Goal: Information Seeking & Learning: Learn about a topic

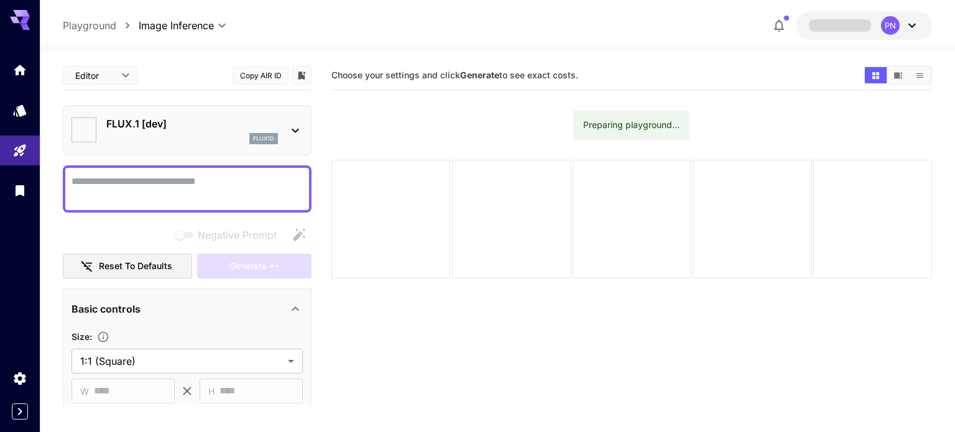
type input "**********"
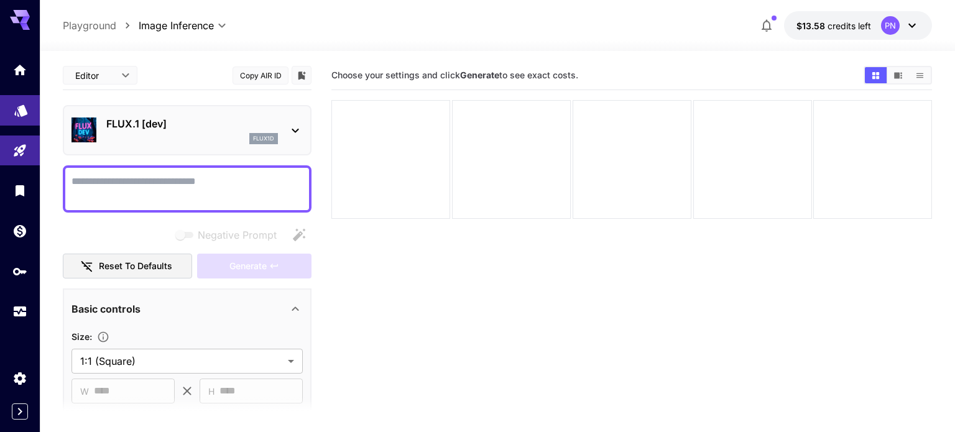
click at [29, 114] on link at bounding box center [20, 110] width 40 height 30
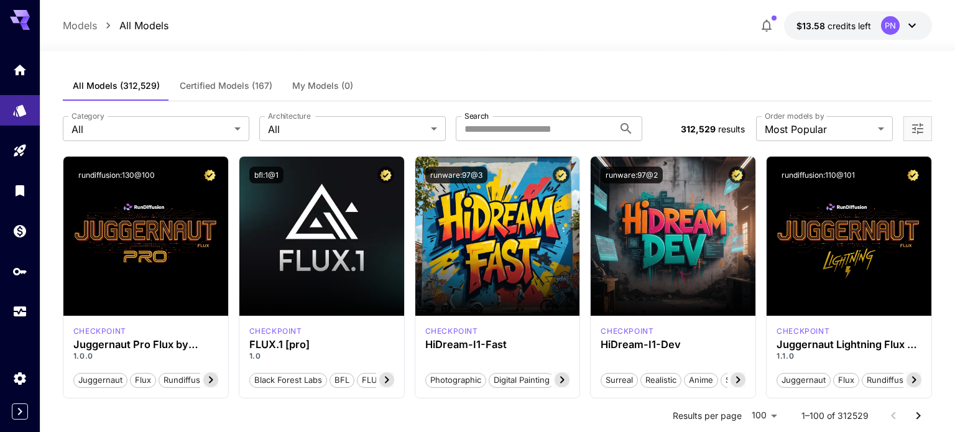
click at [312, 111] on div "**********" at bounding box center [497, 128] width 869 height 55
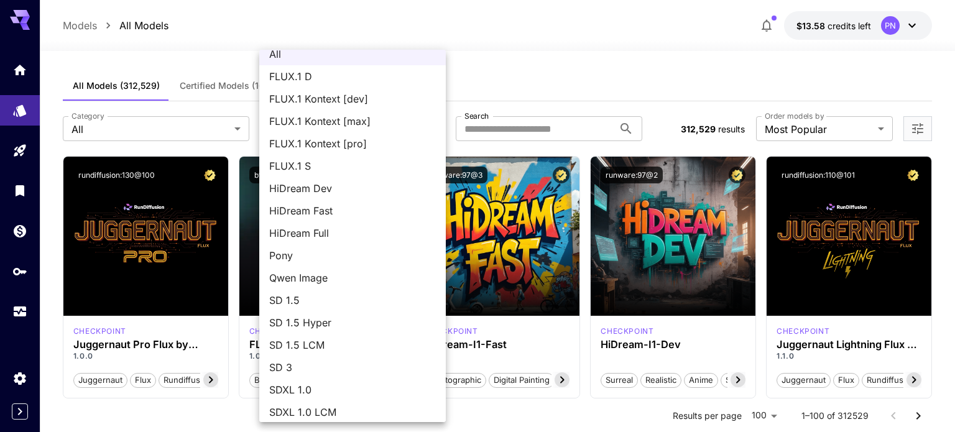
scroll to position [13, 0]
click at [306, 343] on span "SD 1.5 LCM" at bounding box center [352, 343] width 167 height 15
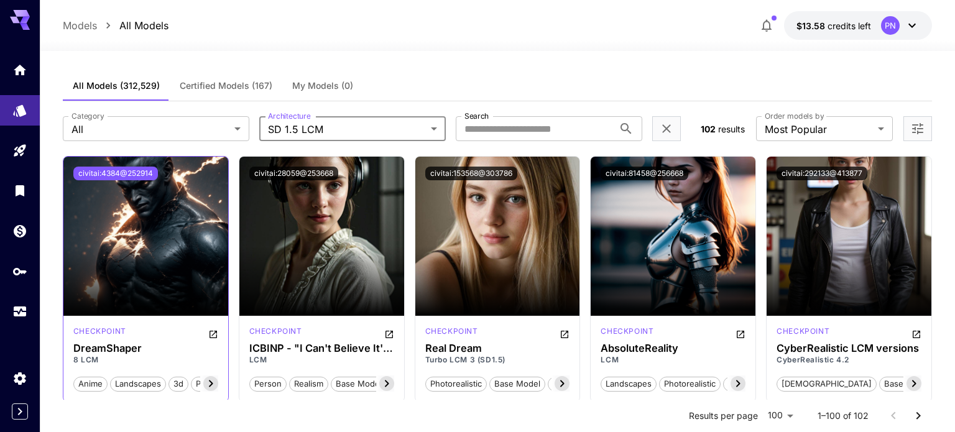
click at [142, 173] on button "civitai:4384@252914" at bounding box center [115, 174] width 85 height 14
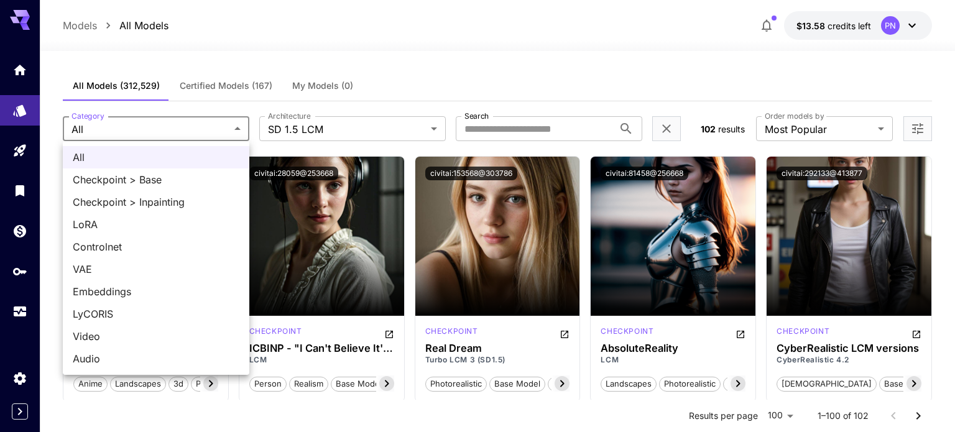
click at [282, 125] on div at bounding box center [477, 216] width 955 height 432
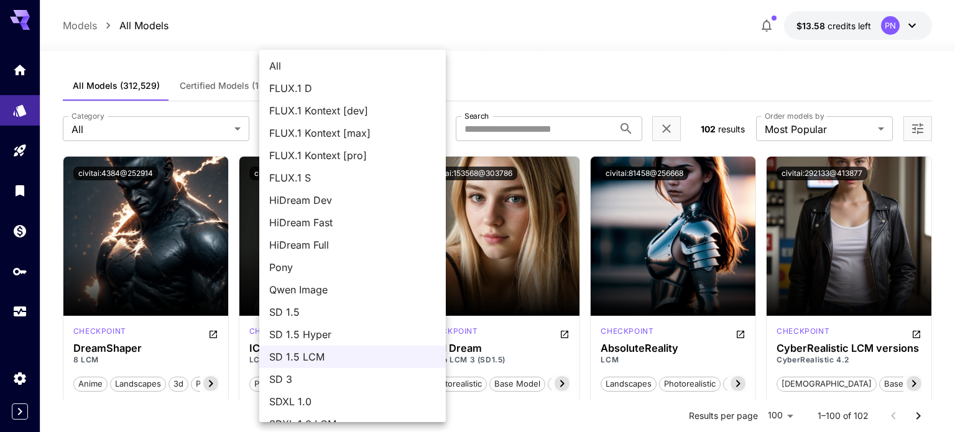
click at [301, 320] on li "SD 1.5" at bounding box center [352, 312] width 186 height 22
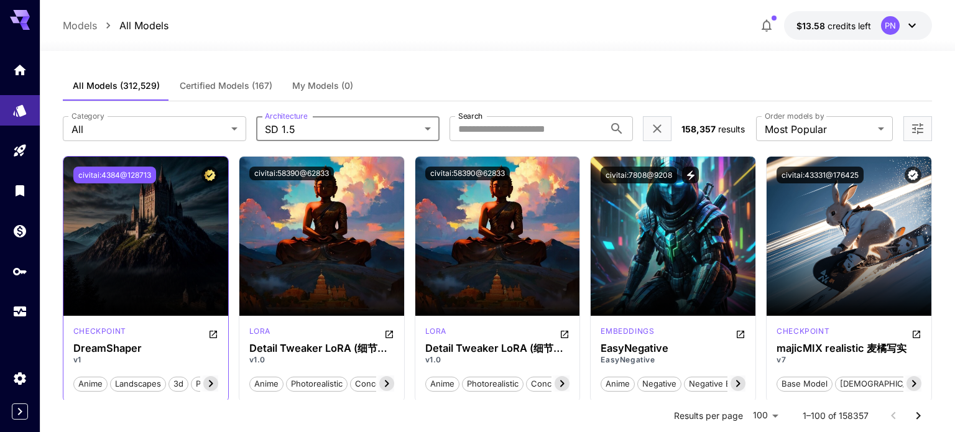
click at [113, 168] on button "civitai:4384@128713" at bounding box center [114, 175] width 83 height 17
click at [274, 120] on label "Architecture" at bounding box center [286, 116] width 42 height 11
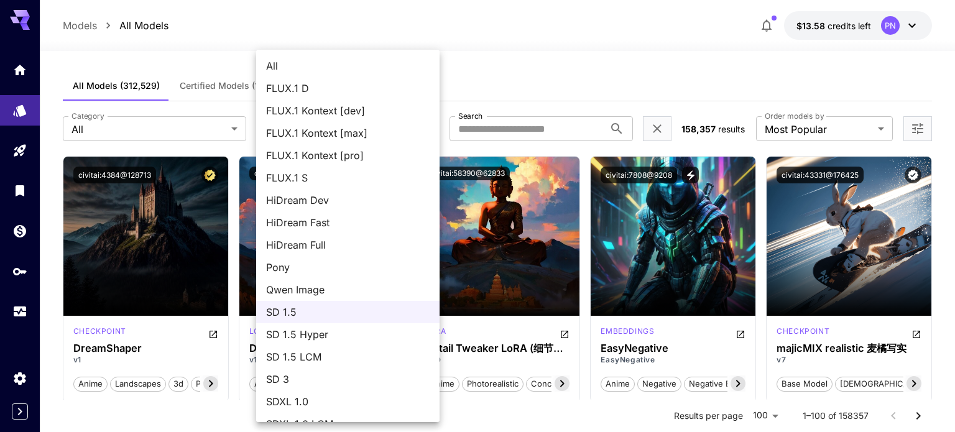
click at [317, 354] on span "SD 1.5 LCM" at bounding box center [347, 356] width 163 height 15
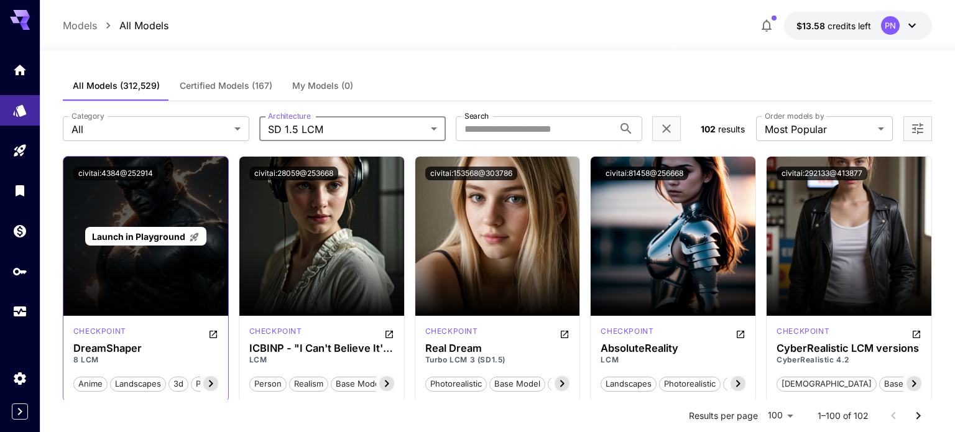
scroll to position [3, 0]
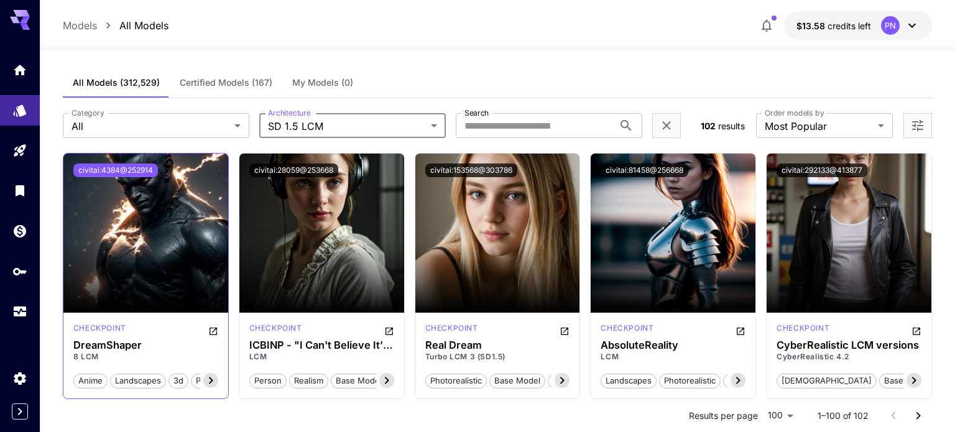
click at [135, 172] on button "civitai:4384@252914" at bounding box center [115, 170] width 85 height 14
click at [144, 168] on button "civitai:4384@252914" at bounding box center [115, 170] width 85 height 14
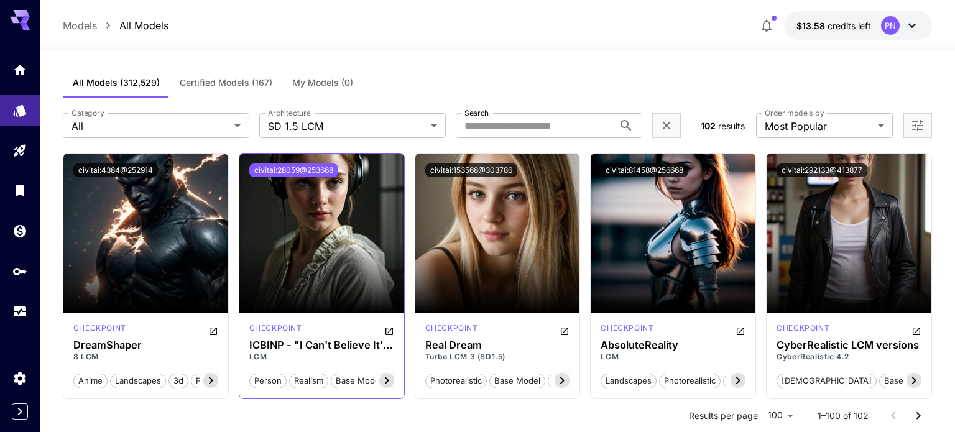
click at [308, 172] on button "civitai:28059@253668" at bounding box center [293, 170] width 89 height 14
click at [313, 170] on button "civitai:28059@253668" at bounding box center [293, 170] width 89 height 14
click at [247, 346] on div "checkpoint ICBINP - "I Can't Believe It's Not Photography" LCM person realism b…" at bounding box center [321, 356] width 165 height 86
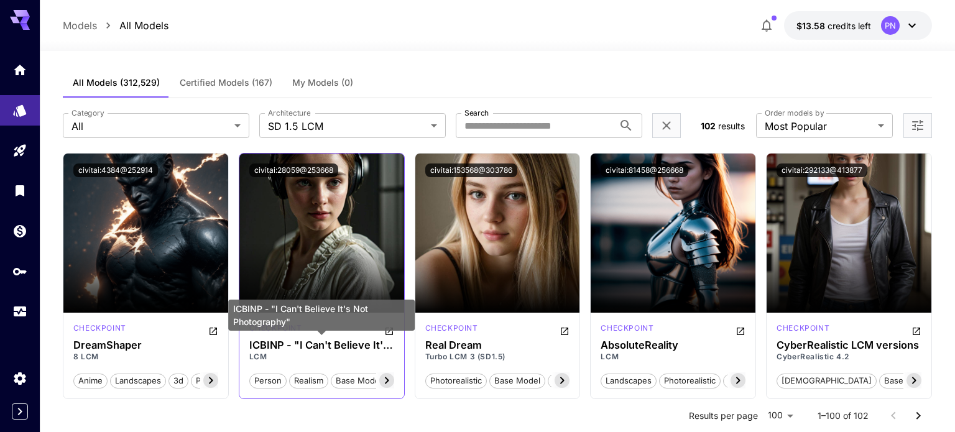
click at [258, 344] on h3 "ICBINP - "I Can't Believe It's Not Photography"" at bounding box center [321, 345] width 145 height 12
copy h3 "ICBINP"
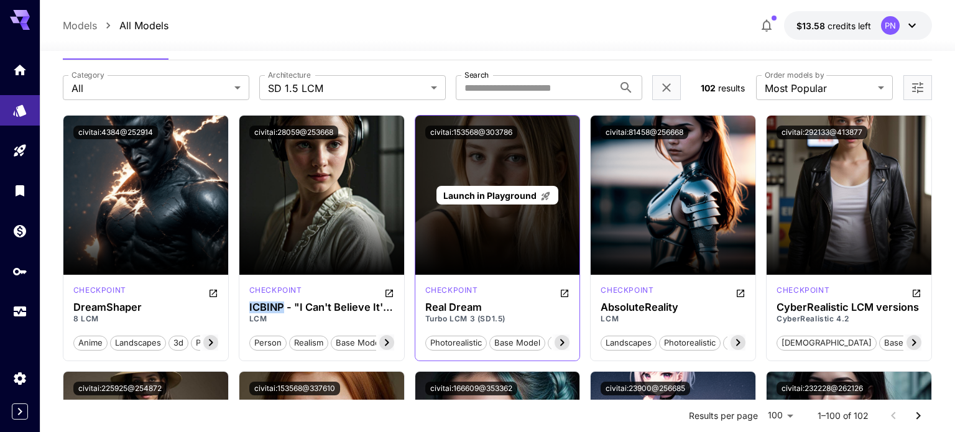
scroll to position [0, 0]
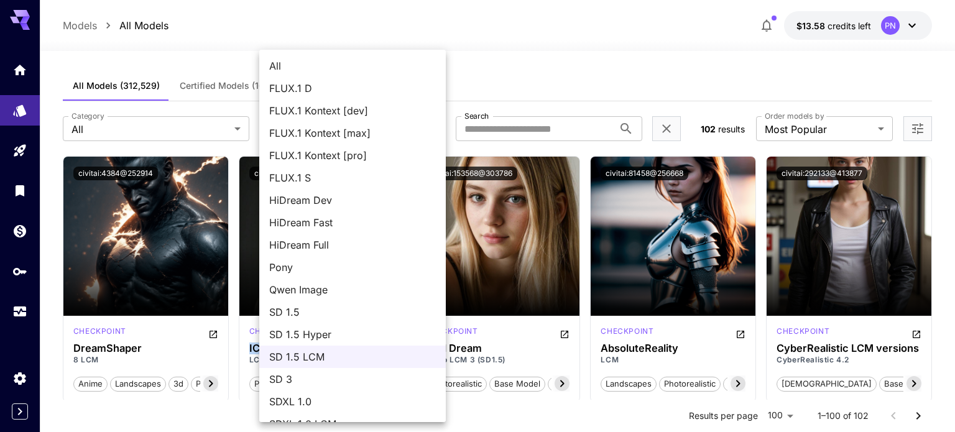
click at [341, 328] on span "SD 1.5 Hyper" at bounding box center [352, 334] width 167 height 15
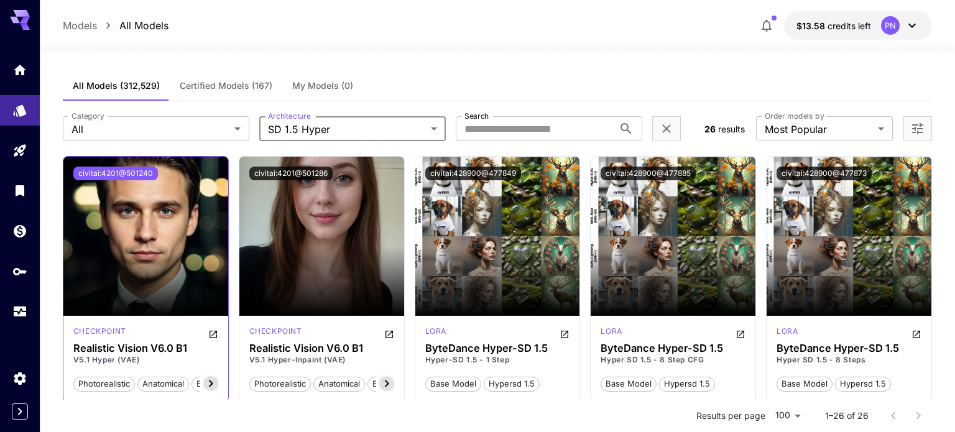
click at [134, 177] on button "civitai:4201@501240" at bounding box center [115, 174] width 85 height 14
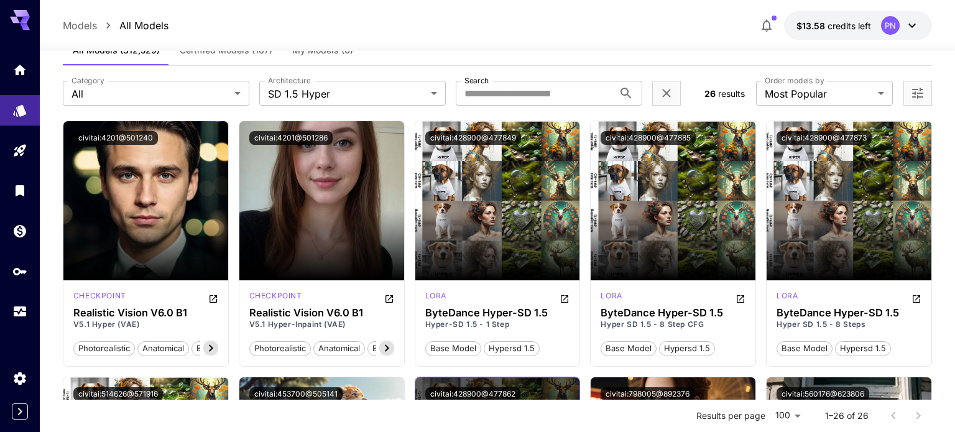
scroll to position [37, 0]
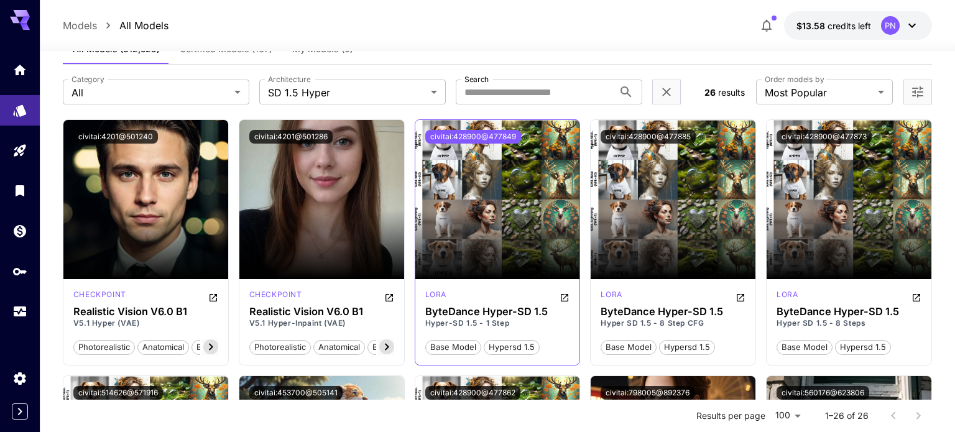
click at [474, 133] on button "civitai:428900@477849" at bounding box center [473, 137] width 96 height 14
click at [473, 129] on div "civitai:428900@477849" at bounding box center [497, 137] width 165 height 34
click at [468, 132] on button "civitai:428900@477849" at bounding box center [473, 137] width 96 height 14
click at [490, 136] on button "civitai:428900@477849" at bounding box center [473, 137] width 96 height 14
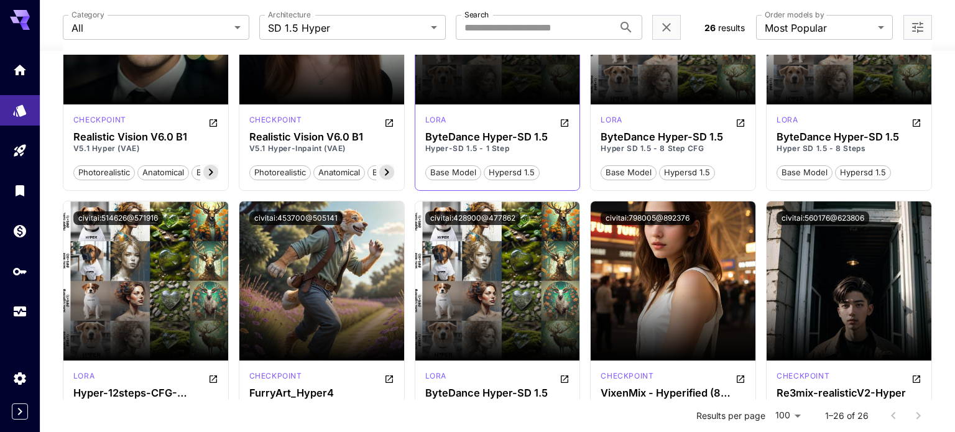
scroll to position [0, 0]
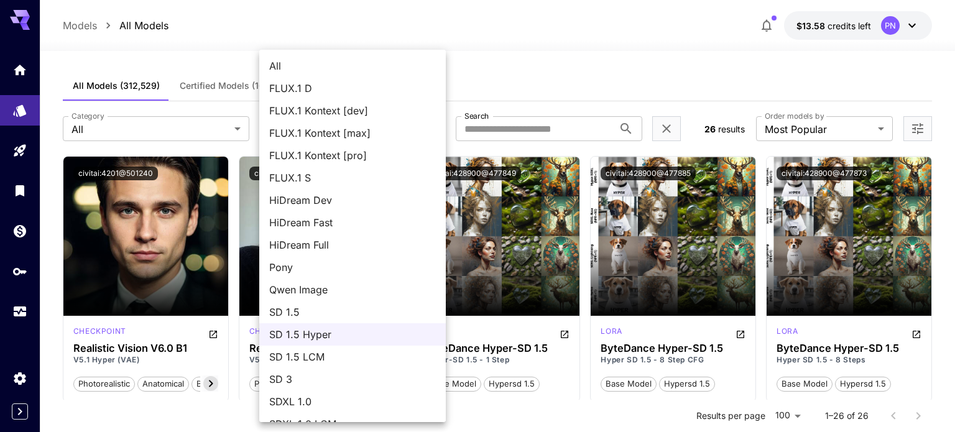
click at [311, 310] on span "SD 1.5" at bounding box center [352, 312] width 167 height 15
type input "****"
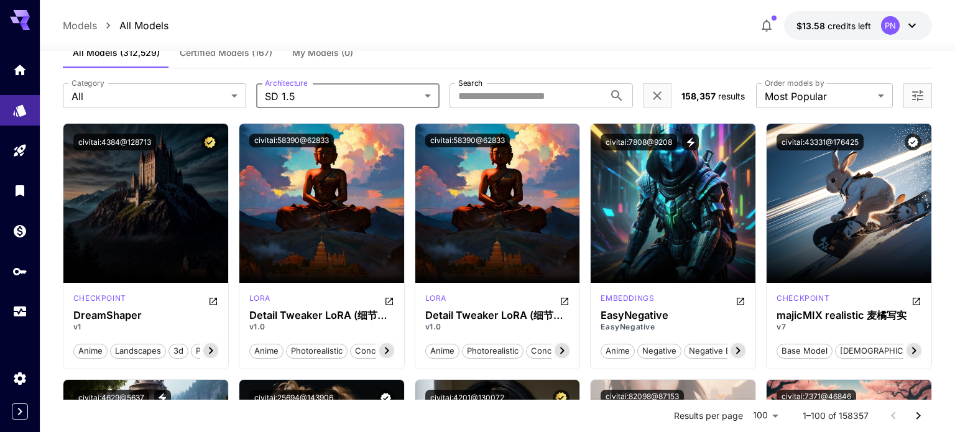
scroll to position [32, 0]
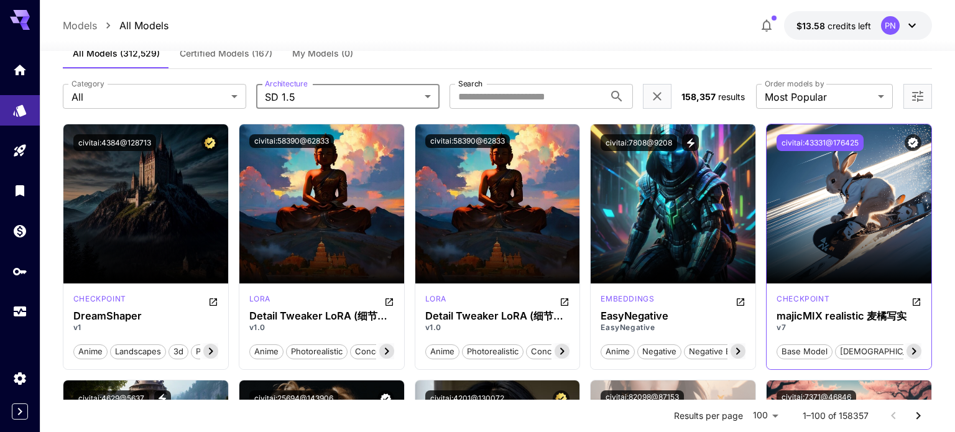
click at [823, 146] on button "civitai:43331@176425" at bounding box center [819, 142] width 87 height 17
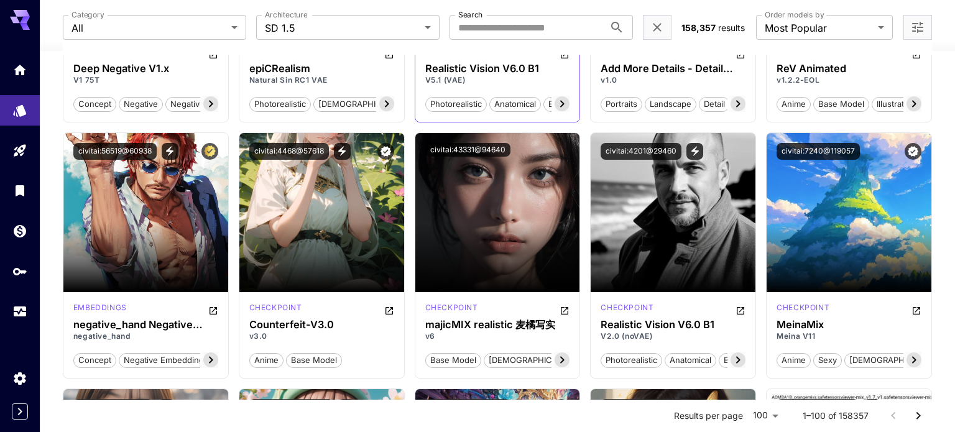
scroll to position [539, 0]
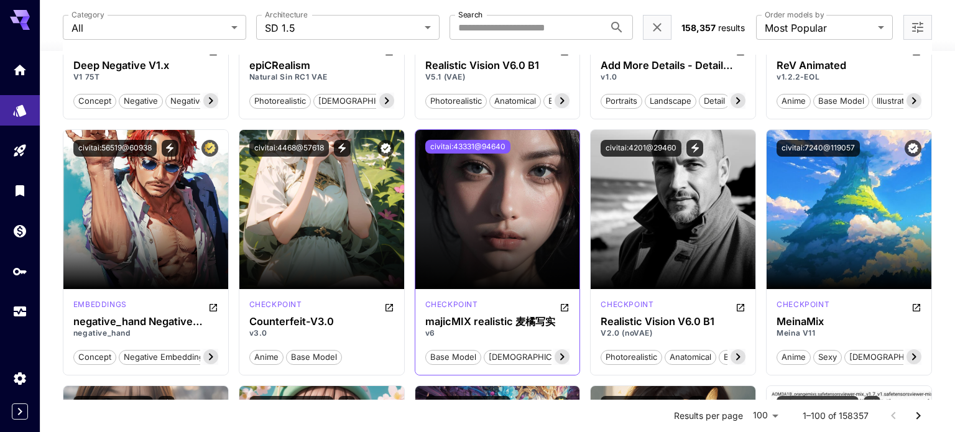
click at [483, 142] on button "civitai:43331@94640" at bounding box center [467, 147] width 85 height 14
click at [454, 142] on button "civitai:43331@94640" at bounding box center [467, 147] width 85 height 14
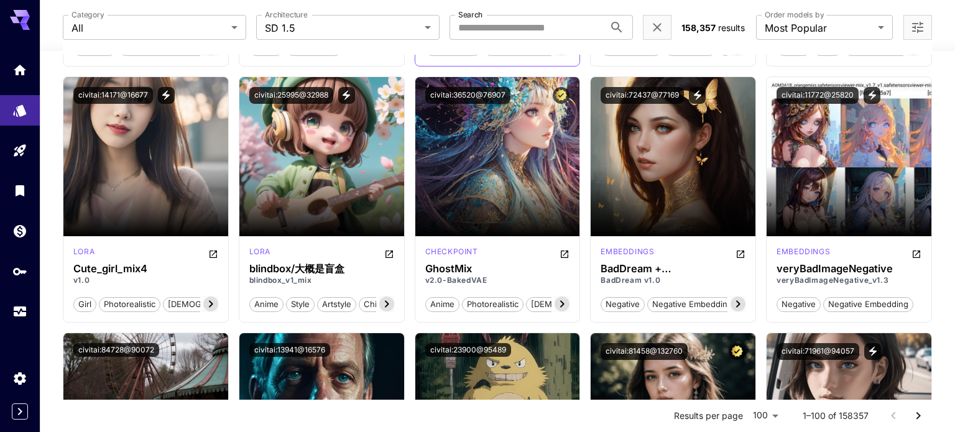
scroll to position [847, 0]
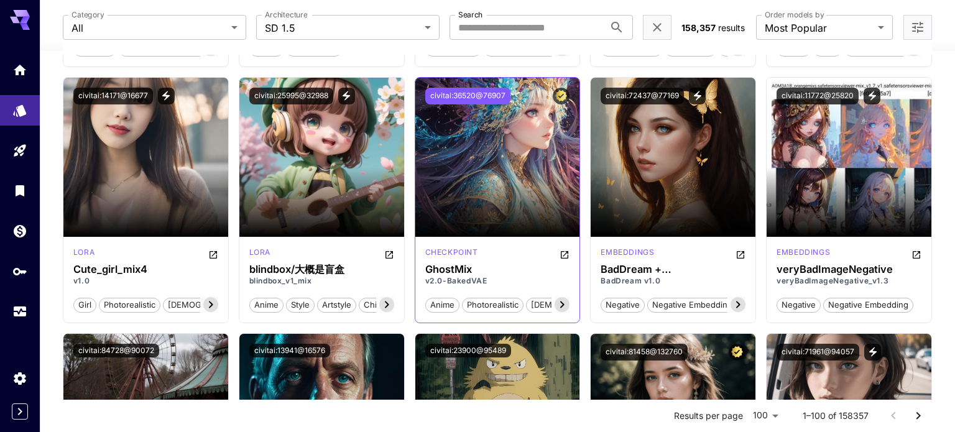
click at [467, 95] on button "civitai:36520@76907" at bounding box center [467, 96] width 85 height 17
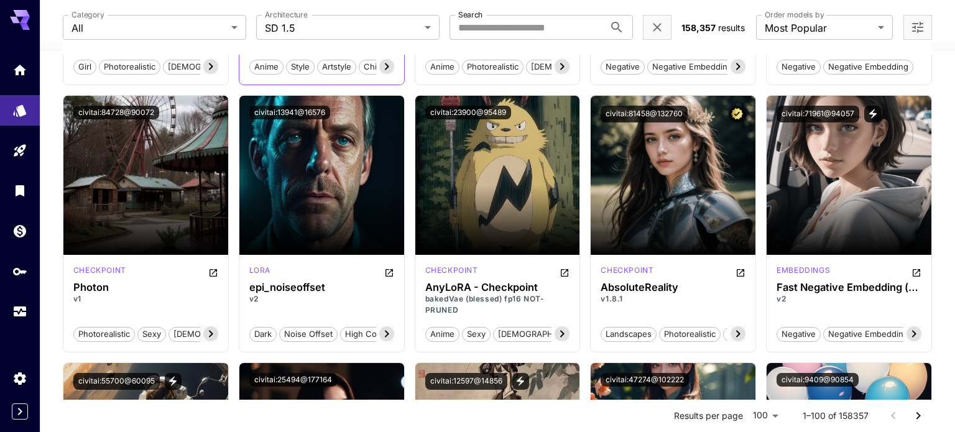
scroll to position [1087, 0]
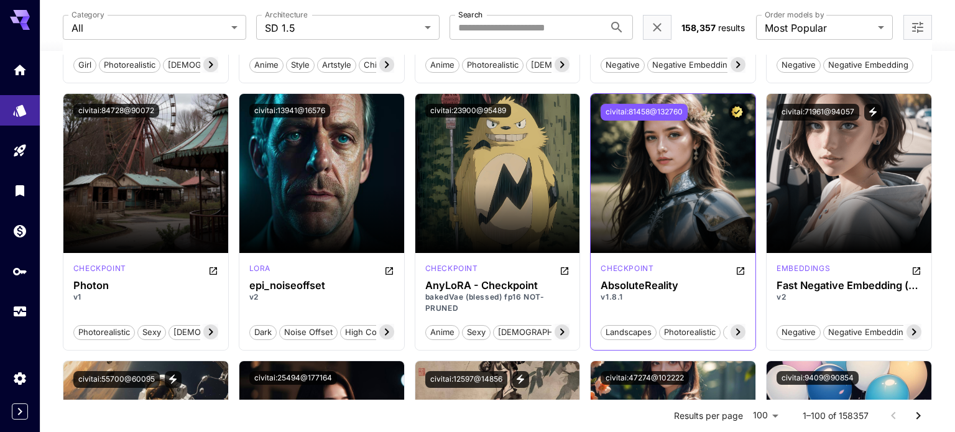
click at [641, 109] on button "civitai:81458@132760" at bounding box center [643, 112] width 87 height 17
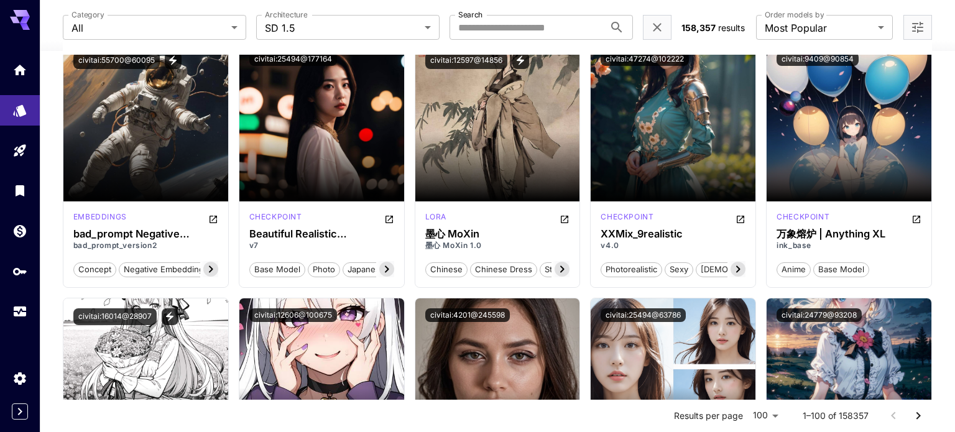
scroll to position [1406, 0]
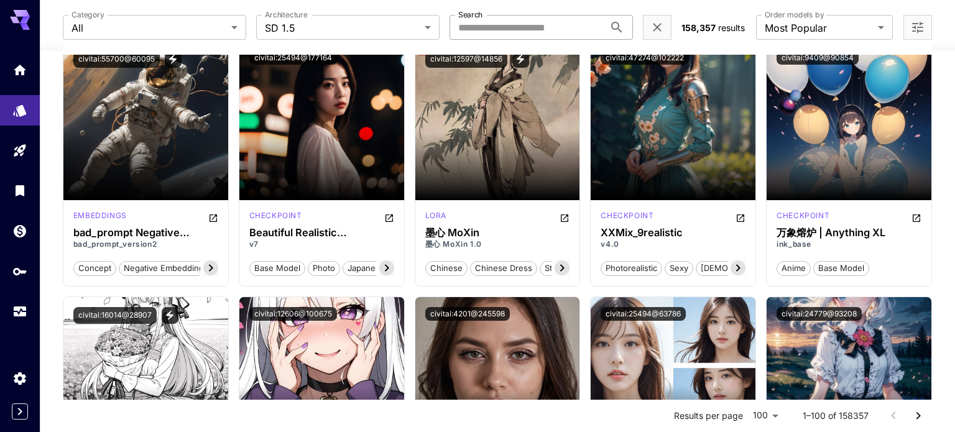
click at [500, 21] on input "Search" at bounding box center [526, 27] width 155 height 25
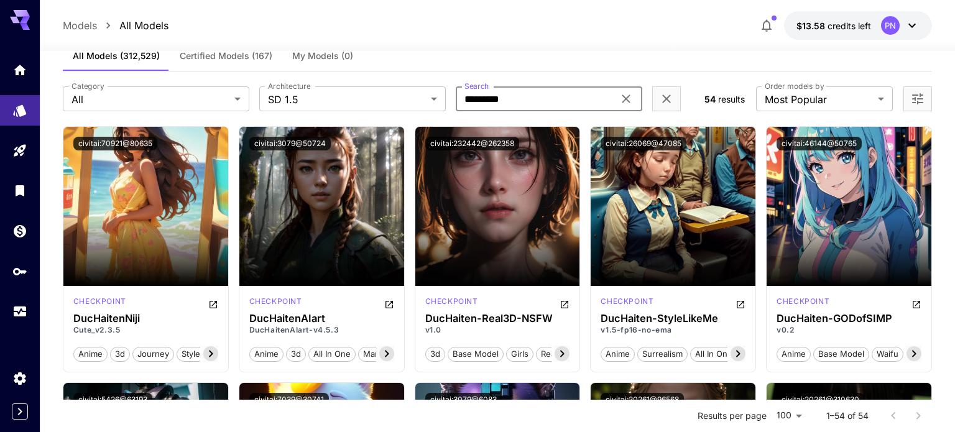
scroll to position [30, 0]
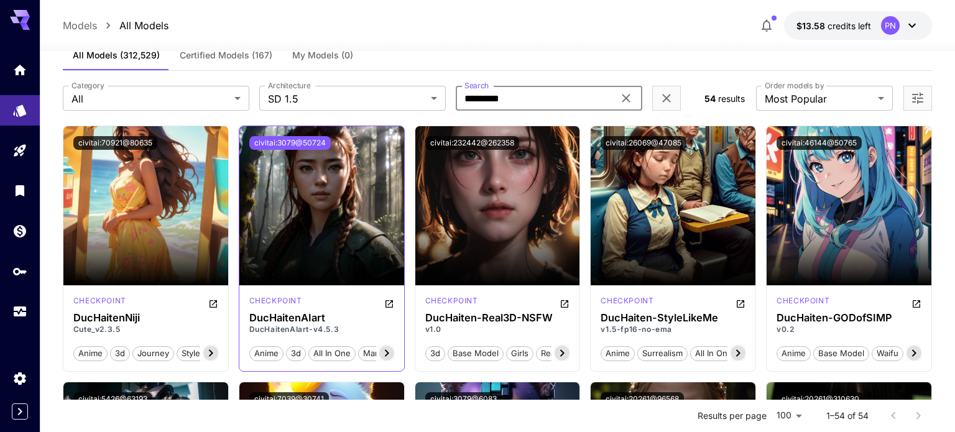
click at [313, 144] on button "civitai:3079@50724" at bounding box center [289, 143] width 81 height 14
click at [300, 142] on button "civitai:3079@50724" at bounding box center [289, 143] width 81 height 14
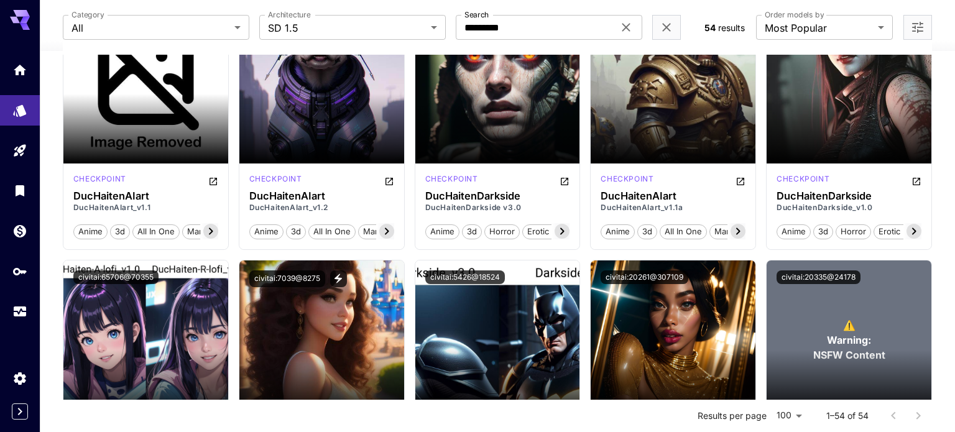
scroll to position [0, 0]
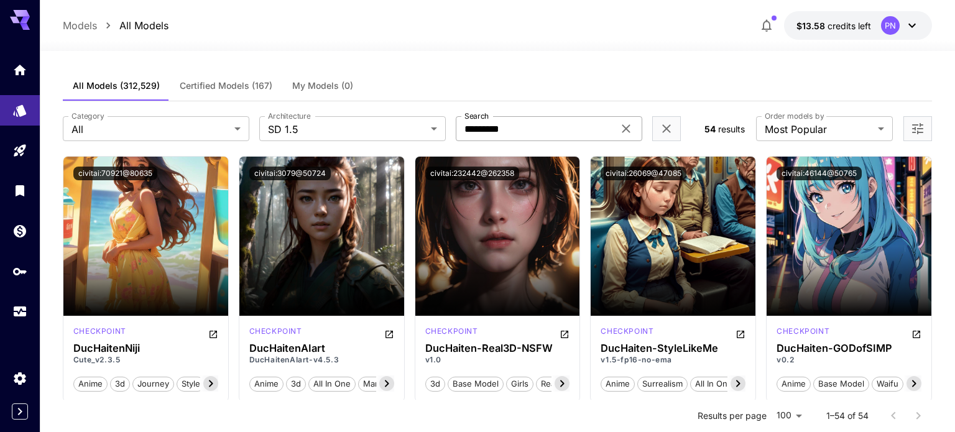
click at [533, 128] on input "*********" at bounding box center [535, 128] width 158 height 25
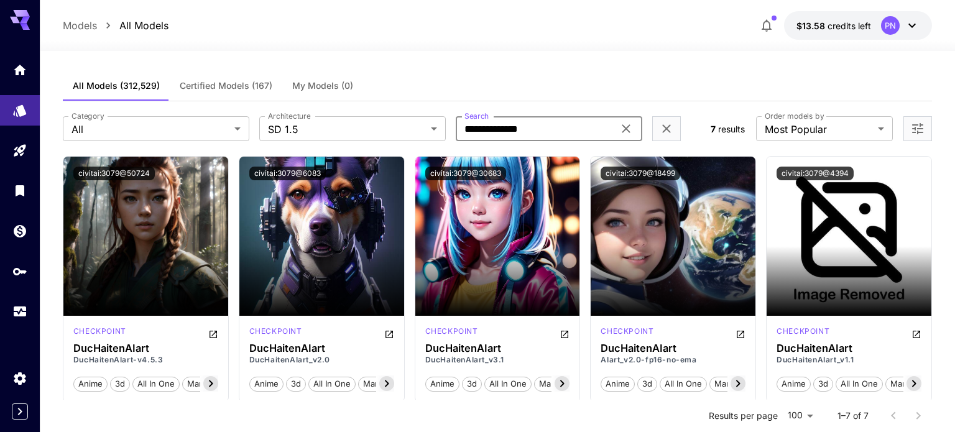
type input "**********"
click at [479, 174] on button "civitai:3079@30683" at bounding box center [465, 174] width 81 height 14
click at [305, 343] on h3 "DucHaitenAIart" at bounding box center [321, 349] width 145 height 12
copy h3 "DucHaitenAIart"
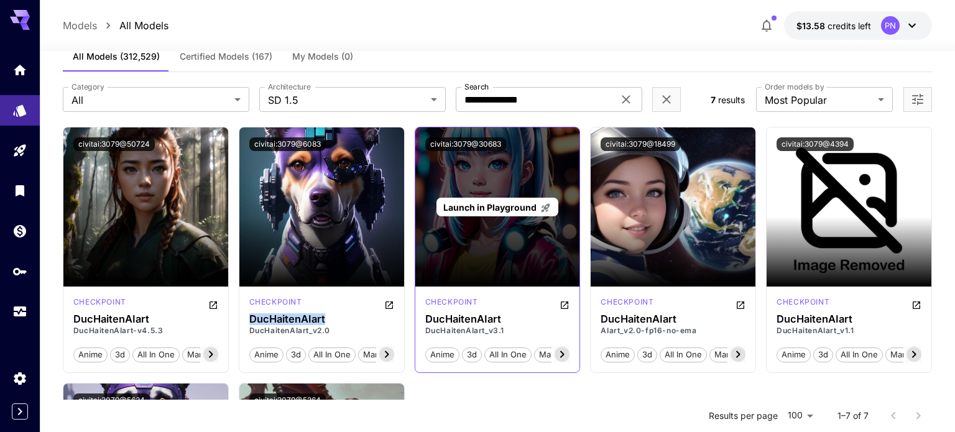
scroll to position [9, 0]
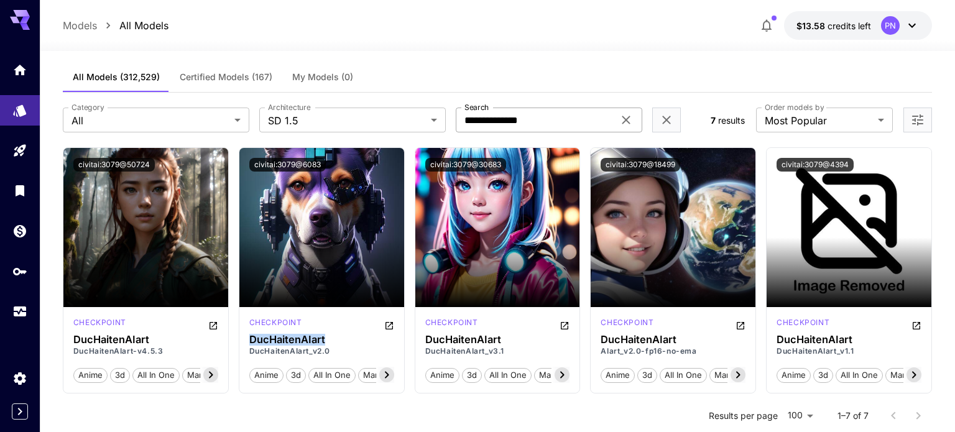
click at [630, 117] on icon at bounding box center [625, 120] width 15 height 15
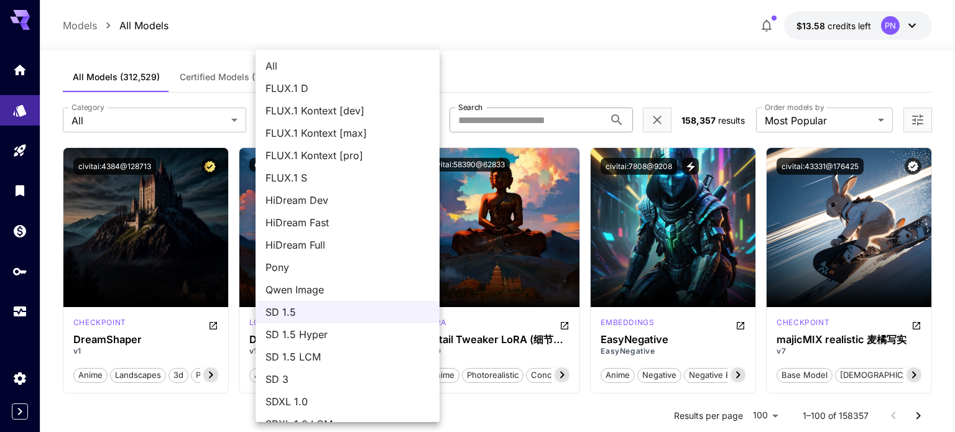
scroll to position [107, 0]
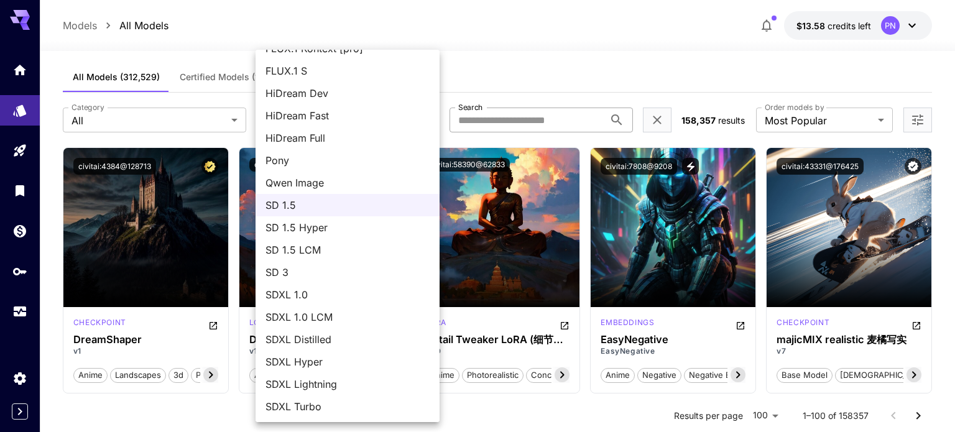
click at [312, 344] on span "SDXL Distilled" at bounding box center [347, 339] width 164 height 15
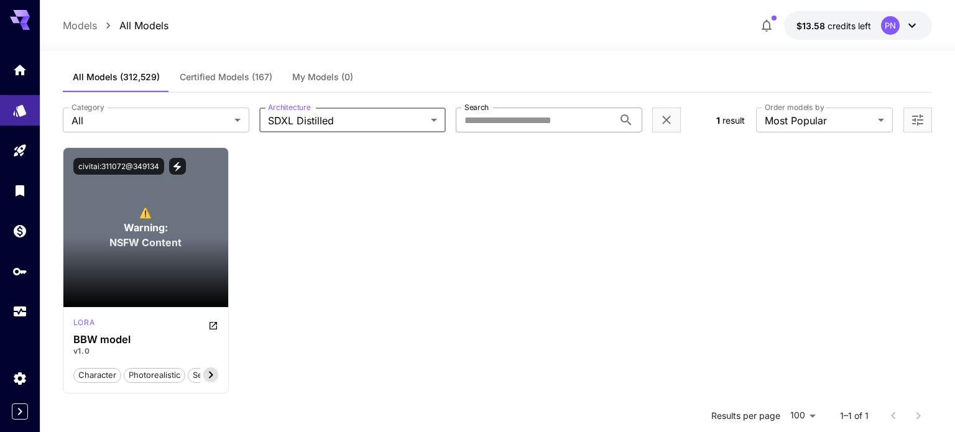
click at [329, 124] on body "**********" at bounding box center [477, 320] width 955 height 658
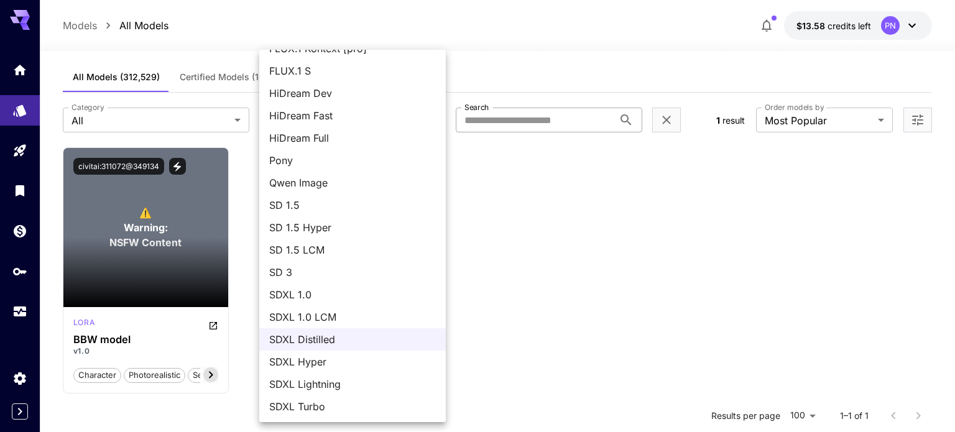
click at [329, 361] on span "SDXL Hyper" at bounding box center [352, 361] width 167 height 15
type input "*********"
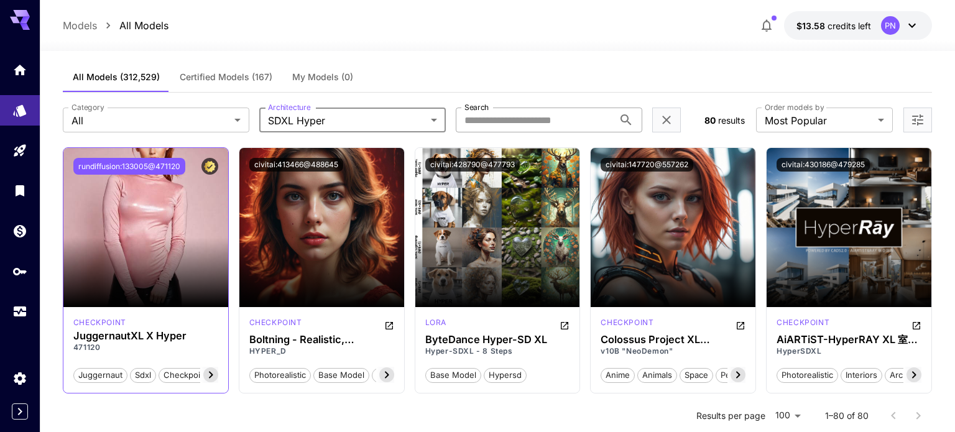
click at [143, 170] on button "rundiffusion:133005@471120" at bounding box center [129, 166] width 112 height 17
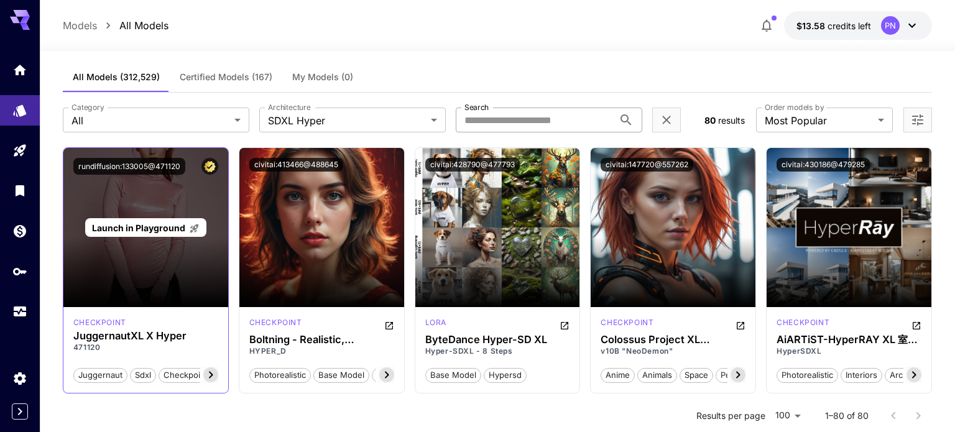
click at [135, 226] on span "Launch in Playground" at bounding box center [138, 228] width 93 height 11
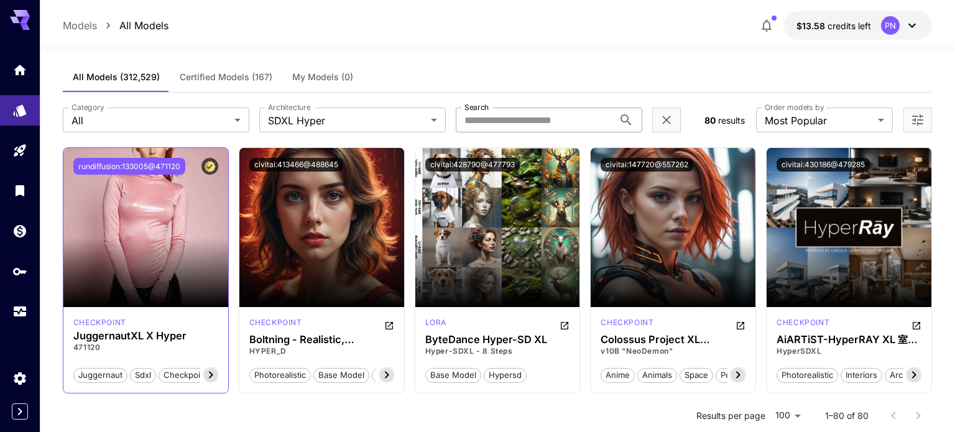
click at [122, 169] on button "rundiffusion:133005@471120" at bounding box center [129, 166] width 112 height 17
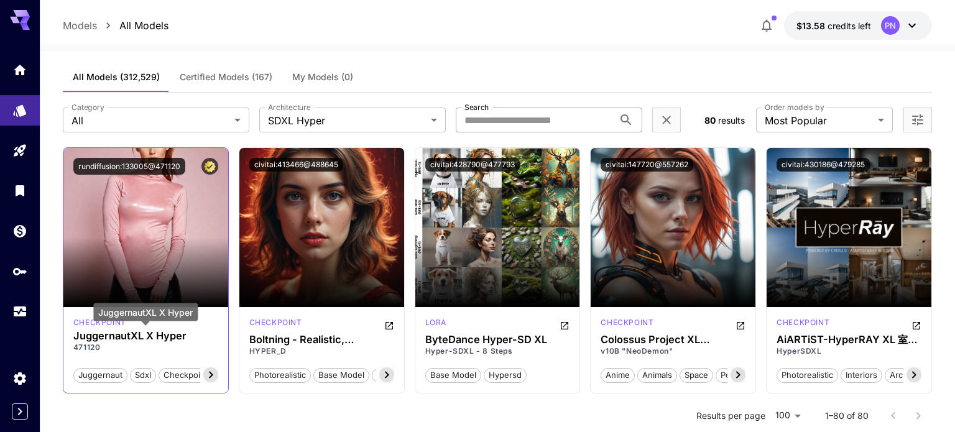
click at [104, 336] on h3 "JuggernautXL X Hyper" at bounding box center [145, 336] width 145 height 12
copy h3 "JuggernautXL"
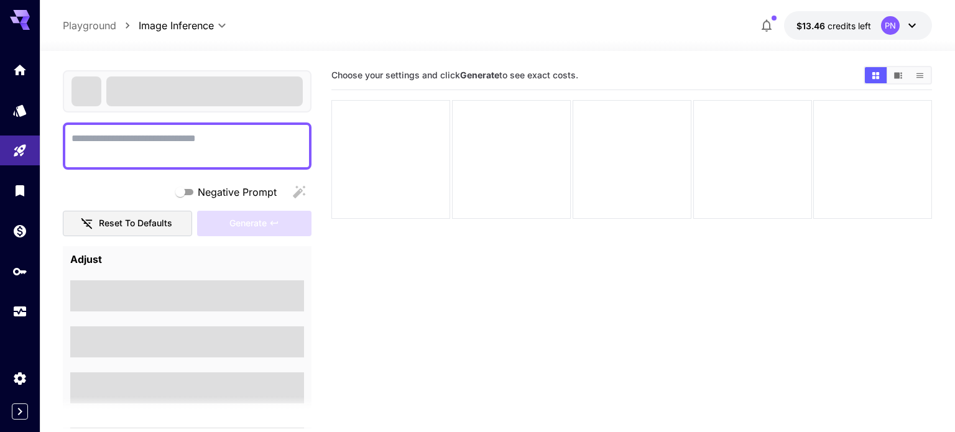
scroll to position [39, 0]
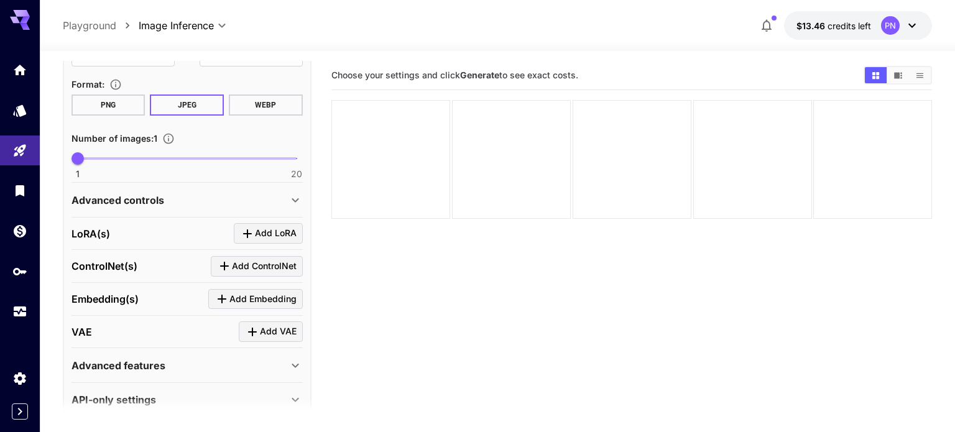
scroll to position [354, 0]
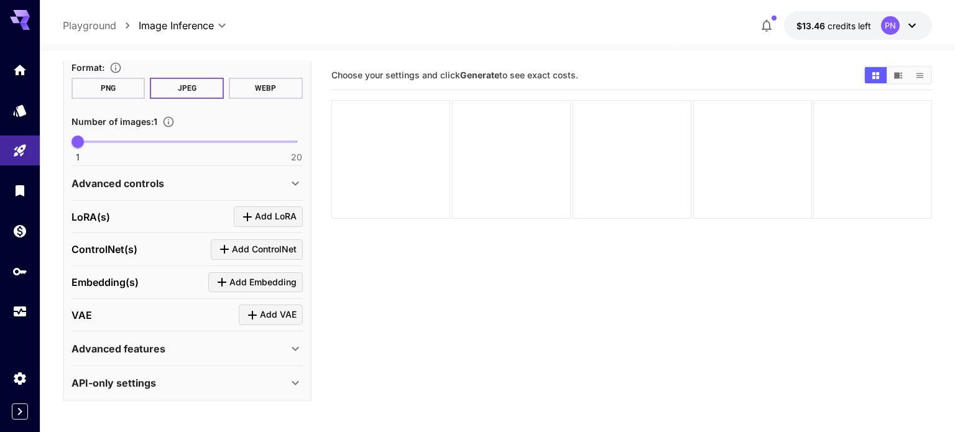
click at [167, 189] on div "Advanced controls" at bounding box center [186, 183] width 231 height 30
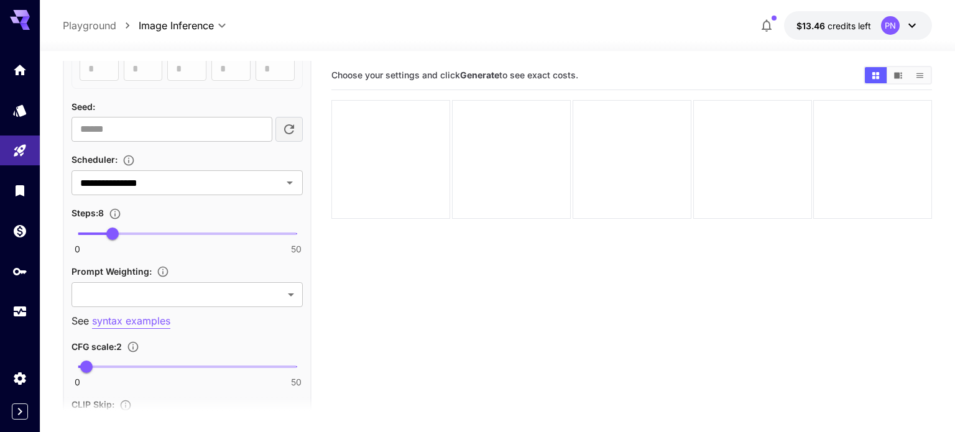
scroll to position [715, 0]
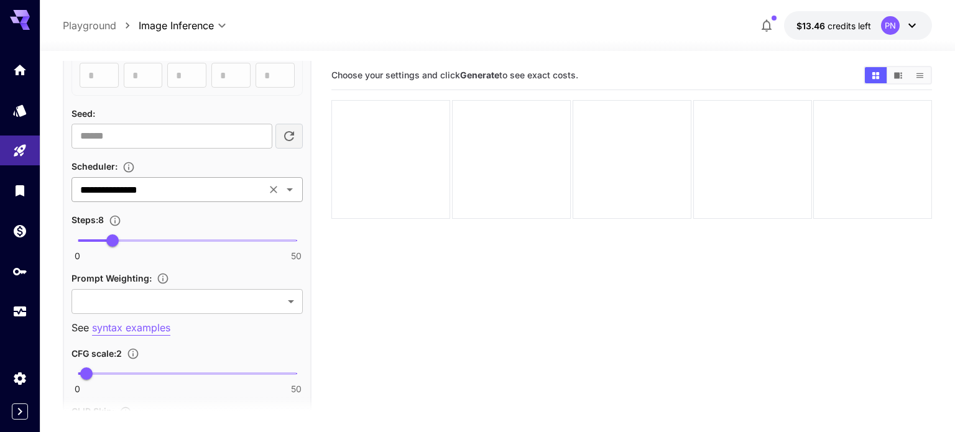
click at [180, 188] on input "**********" at bounding box center [168, 189] width 187 height 17
